Goal: Find specific page/section: Find specific page/section

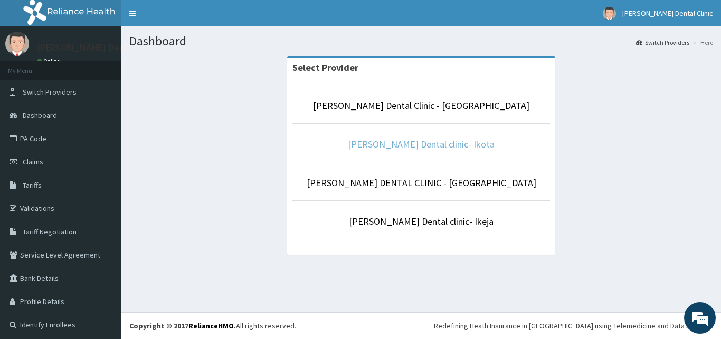
click at [399, 143] on link "[PERSON_NAME] Dental clinic- Ikota" at bounding box center [421, 144] width 147 height 12
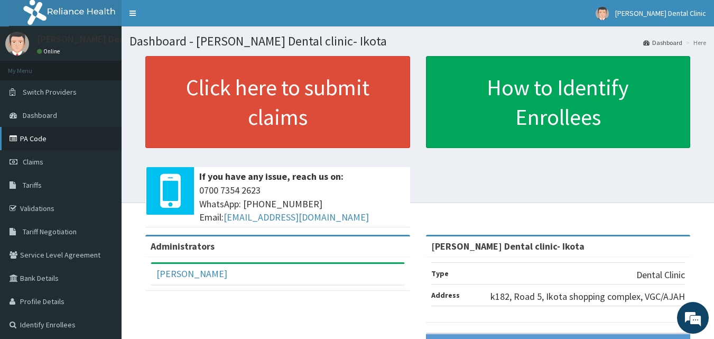
click at [34, 138] on link "PA Code" at bounding box center [60, 138] width 121 height 23
